Goal: Task Accomplishment & Management: Complete application form

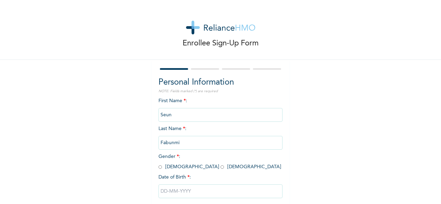
click at [158, 168] on input "radio" at bounding box center [159, 167] width 3 height 7
radio input "true"
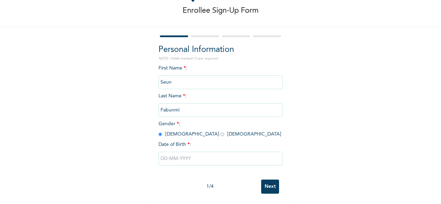
click at [186, 159] on input "text" at bounding box center [220, 159] width 124 height 14
select select "7"
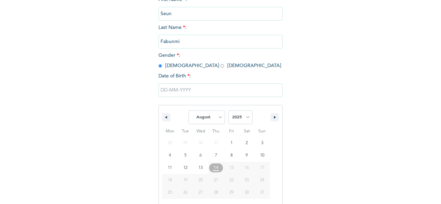
scroll to position [109, 0]
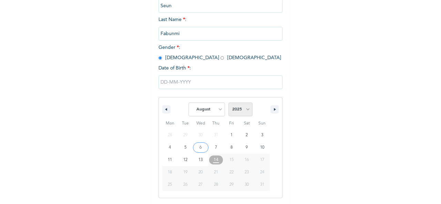
click at [245, 112] on select "2025 2024 2023 2022 2021 2020 2019 2018 2017 2016 2015 2014 2013 2012 2011 2010…" at bounding box center [240, 110] width 24 height 14
select select "1994"
click at [228, 103] on select "2025 2024 2023 2022 2021 2020 2019 2018 2017 2016 2015 2014 2013 2012 2011 2010…" at bounding box center [240, 110] width 24 height 14
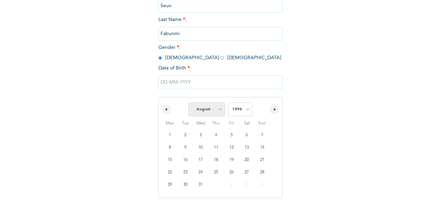
click at [219, 114] on select "January February March April May June July August September October November De…" at bounding box center [206, 110] width 36 height 14
select select "3"
click at [188, 103] on select "January February March April May June July August September October November De…" at bounding box center [206, 110] width 36 height 14
type input "[DATE]"
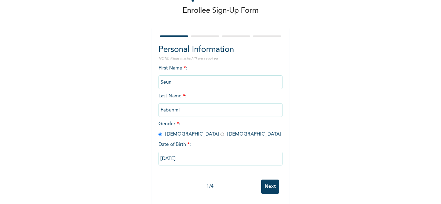
click at [270, 180] on input "Next" at bounding box center [270, 187] width 18 height 14
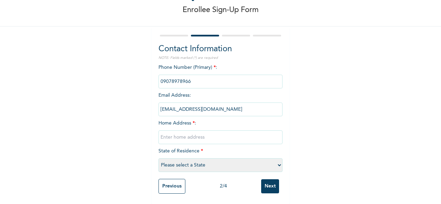
click at [201, 77] on input "phone" at bounding box center [220, 82] width 124 height 14
drag, startPoint x: 198, startPoint y: 77, endPoint x: 159, endPoint y: 74, distance: 39.4
click at [158, 76] on input "phone" at bounding box center [220, 82] width 124 height 14
click at [212, 75] on input "phone" at bounding box center [220, 82] width 124 height 14
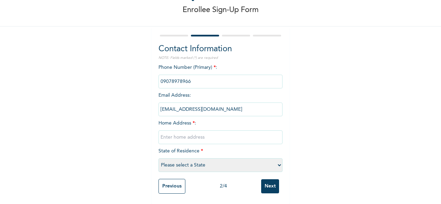
click at [256, 106] on input "[EMAIL_ADDRESS][DOMAIN_NAME]" at bounding box center [220, 110] width 124 height 14
click at [200, 77] on input "phone" at bounding box center [220, 82] width 124 height 14
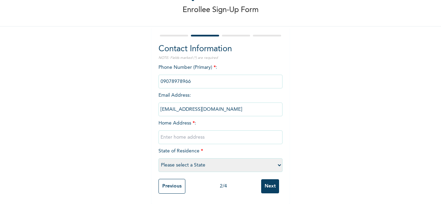
click at [293, 51] on div "Enrollee Sign-Up Form Contact Information NOTE: Fields marked (*) are required …" at bounding box center [220, 85] width 441 height 237
click at [236, 76] on input "phone" at bounding box center [220, 82] width 124 height 14
click at [365, 68] on div "Enrollee Sign-Up Form Contact Information NOTE: Fields marked (*) are required …" at bounding box center [220, 85] width 441 height 237
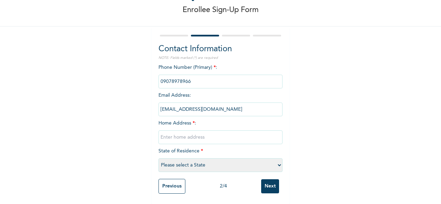
click at [203, 105] on input "[EMAIL_ADDRESS][DOMAIN_NAME]" at bounding box center [220, 110] width 124 height 14
click at [204, 104] on input "[EMAIL_ADDRESS][DOMAIN_NAME]" at bounding box center [220, 110] width 124 height 14
click at [213, 105] on input "[EMAIL_ADDRESS][DOMAIN_NAME]" at bounding box center [220, 110] width 124 height 14
click at [197, 103] on input "[EMAIL_ADDRESS][DOMAIN_NAME]" at bounding box center [220, 110] width 124 height 14
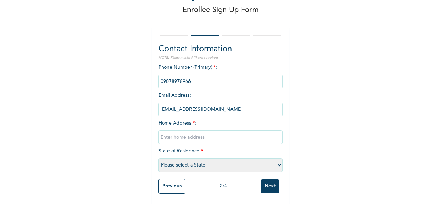
click at [197, 103] on input "[EMAIL_ADDRESS][DOMAIN_NAME]" at bounding box center [220, 110] width 124 height 14
click at [176, 103] on input "[EMAIL_ADDRESS][DOMAIN_NAME]" at bounding box center [220, 110] width 124 height 14
click at [175, 103] on input "[EMAIL_ADDRESS][DOMAIN_NAME]" at bounding box center [220, 110] width 124 height 14
drag, startPoint x: 211, startPoint y: 107, endPoint x: 156, endPoint y: 109, distance: 55.1
click at [158, 109] on input "[EMAIL_ADDRESS][DOMAIN_NAME]" at bounding box center [220, 110] width 124 height 14
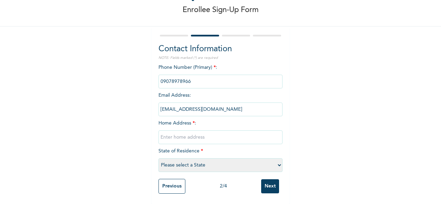
click at [183, 134] on input "text" at bounding box center [220, 137] width 124 height 14
type input "Nos [STREET_ADDRESS][PERSON_NAME]"
click at [221, 160] on select "Please select a State [PERSON_NAME] (FCT) [PERSON_NAME] Ibom [GEOGRAPHIC_DATA] …" at bounding box center [220, 165] width 124 height 14
select select "25"
click at [158, 158] on select "Please select a State [PERSON_NAME] (FCT) [PERSON_NAME] Ibom [GEOGRAPHIC_DATA] …" at bounding box center [220, 165] width 124 height 14
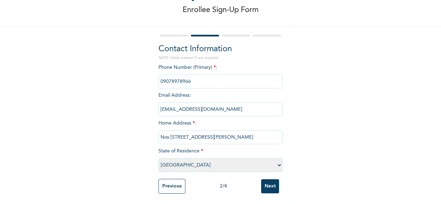
click at [183, 75] on input "phone" at bounding box center [220, 82] width 124 height 14
click at [184, 76] on input "phone" at bounding box center [220, 82] width 124 height 14
click at [215, 79] on input "phone" at bounding box center [220, 82] width 124 height 14
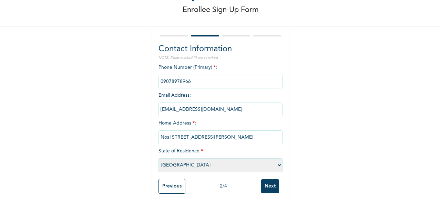
click at [241, 75] on input "phone" at bounding box center [220, 82] width 124 height 14
click at [253, 77] on input "phone" at bounding box center [220, 82] width 124 height 14
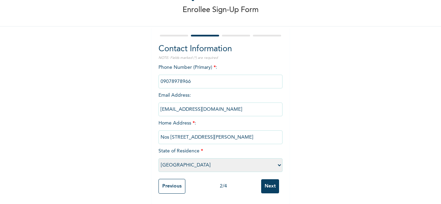
click at [253, 77] on input "phone" at bounding box center [220, 82] width 124 height 14
click at [265, 179] on input "Next" at bounding box center [270, 186] width 18 height 14
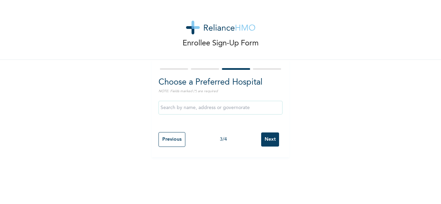
click at [206, 107] on input "text" at bounding box center [220, 108] width 124 height 14
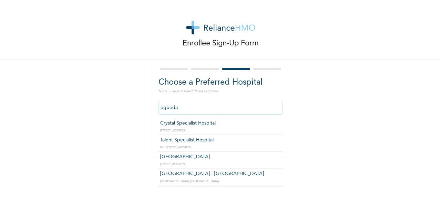
type input "egbeda"
click at [296, 126] on div "Enrollee Sign-Up Form Choose a Preferred Hospital NOTE: Fields marked (*) are r…" at bounding box center [220, 78] width 441 height 157
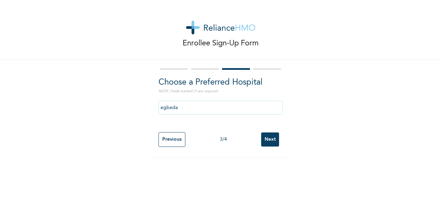
click at [165, 105] on input "egbeda" at bounding box center [220, 108] width 124 height 14
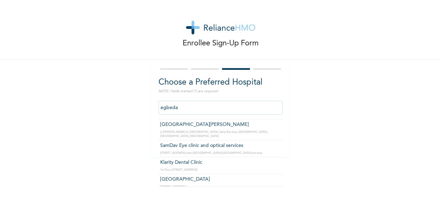
scroll to position [172, 0]
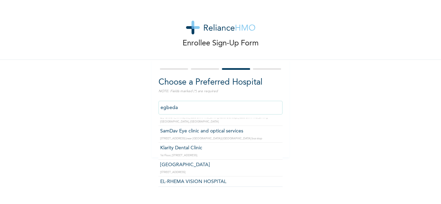
click at [120, 86] on div "Enrollee Sign-Up Form Choose a Preferred Hospital NOTE: Fields marked (*) are r…" at bounding box center [220, 78] width 441 height 157
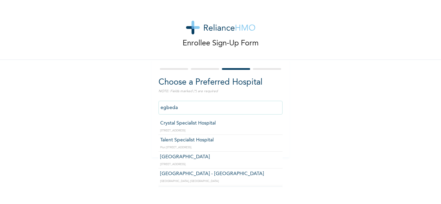
drag, startPoint x: 199, startPoint y: 112, endPoint x: 153, endPoint y: 107, distance: 46.0
click at [153, 107] on div "Choose a Preferred Hospital NOTE: Fields marked (*) are required egbeda [GEOGRA…" at bounding box center [220, 108] width 138 height 97
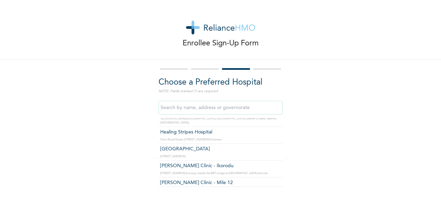
scroll to position [103, 0]
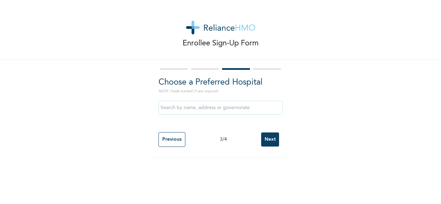
click at [292, 124] on div "Enrollee Sign-Up Form Choose a Preferred Hospital NOTE: Fields marked (*) are r…" at bounding box center [220, 78] width 441 height 157
click at [269, 141] on input "Next" at bounding box center [270, 139] width 18 height 14
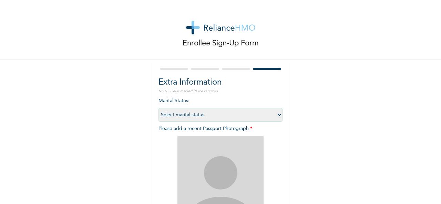
click at [206, 114] on select "Select marital status [DEMOGRAPHIC_DATA] Married [DEMOGRAPHIC_DATA] Widow/[DEMO…" at bounding box center [220, 115] width 124 height 14
click at [158, 108] on select "Select marital status [DEMOGRAPHIC_DATA] Married [DEMOGRAPHIC_DATA] Widow/[DEMO…" at bounding box center [220, 115] width 124 height 14
click at [189, 116] on select "Select marital status [DEMOGRAPHIC_DATA] Married [DEMOGRAPHIC_DATA] Widow/[DEMO…" at bounding box center [220, 115] width 124 height 14
click at [158, 108] on select "Select marital status [DEMOGRAPHIC_DATA] Married [DEMOGRAPHIC_DATA] Widow/[DEMO…" at bounding box center [220, 115] width 124 height 14
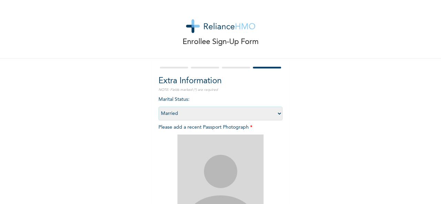
scroll to position [0, 0]
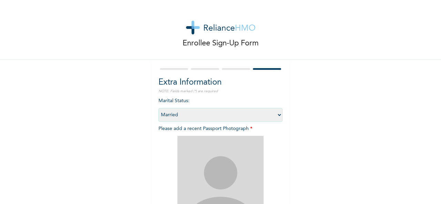
click at [192, 120] on select "Select marital status [DEMOGRAPHIC_DATA] Married [DEMOGRAPHIC_DATA] Widow/[DEMO…" at bounding box center [220, 115] width 124 height 14
drag, startPoint x: 170, startPoint y: 106, endPoint x: 175, endPoint y: 115, distance: 10.5
click at [170, 106] on div "Marital Status : Select marital status [DEMOGRAPHIC_DATA] Married [DEMOGRAPHIC_…" at bounding box center [220, 182] width 124 height 170
click at [180, 117] on select "Select marital status [DEMOGRAPHIC_DATA] Married [DEMOGRAPHIC_DATA] Widow/[DEMO…" at bounding box center [220, 115] width 124 height 14
select select "1"
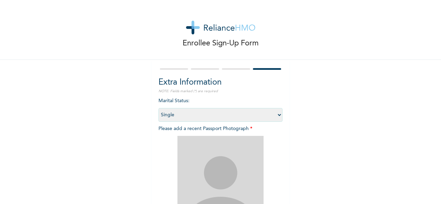
click at [158, 108] on select "Select marital status [DEMOGRAPHIC_DATA] Married [DEMOGRAPHIC_DATA] Widow/[DEMO…" at bounding box center [220, 115] width 124 height 14
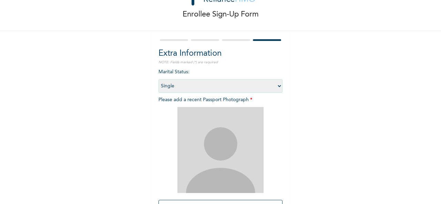
scroll to position [98, 0]
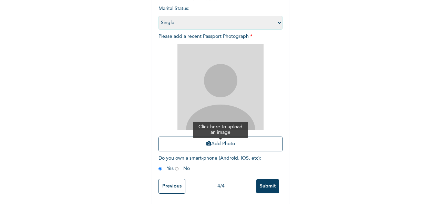
click at [226, 139] on button "Add Photo" at bounding box center [220, 144] width 124 height 15
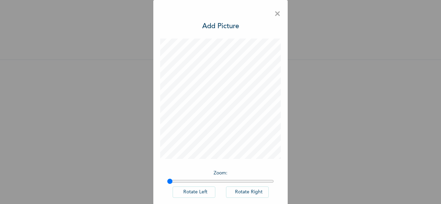
scroll to position [36, 0]
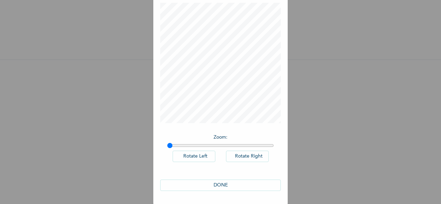
click at [225, 183] on button "DONE" at bounding box center [220, 185] width 120 height 11
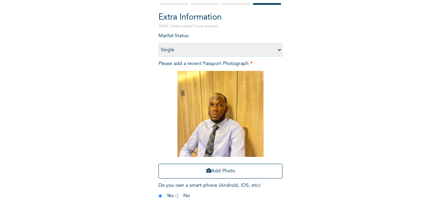
scroll to position [98, 0]
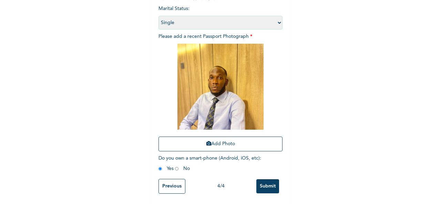
click at [264, 185] on input "Submit" at bounding box center [267, 186] width 23 height 14
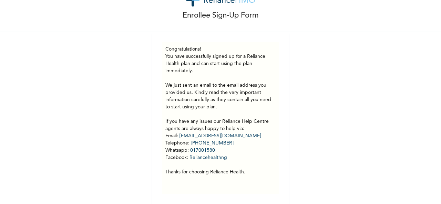
scroll to position [0, 0]
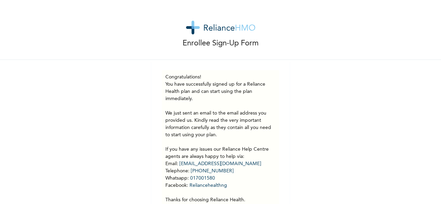
click at [177, 35] on div "Enrollee Sign-Up Form" at bounding box center [220, 30] width 441 height 60
